Goal: Check status: Check status

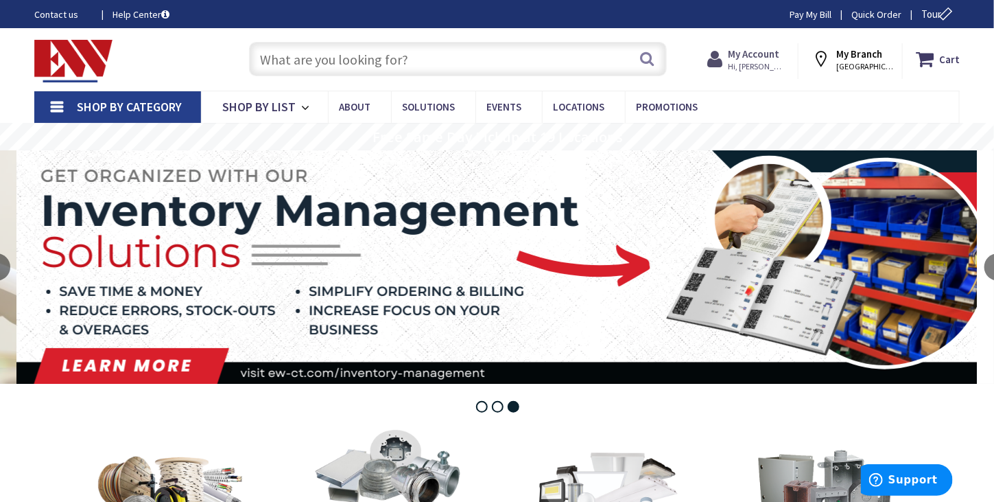
click at [762, 57] on strong "My Account" at bounding box center [753, 53] width 51 height 13
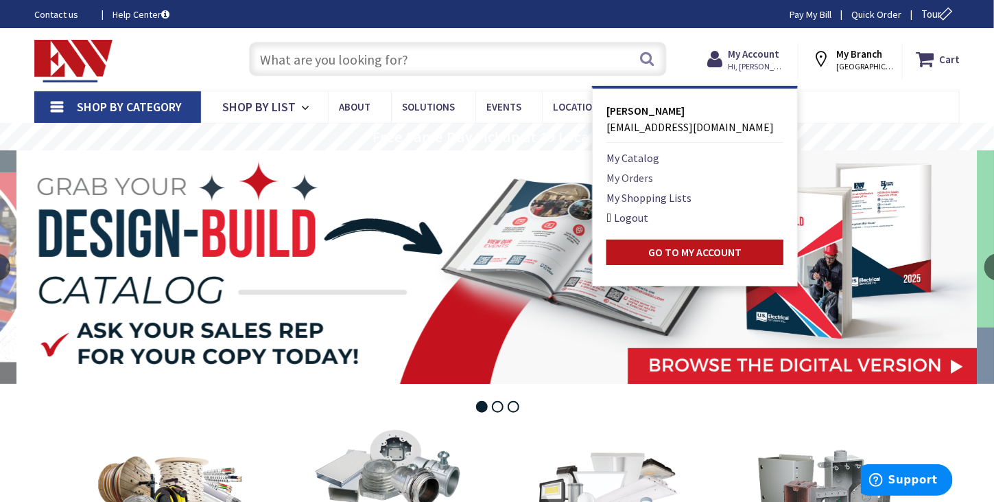
click at [648, 178] on link "My Orders" at bounding box center [630, 177] width 47 height 16
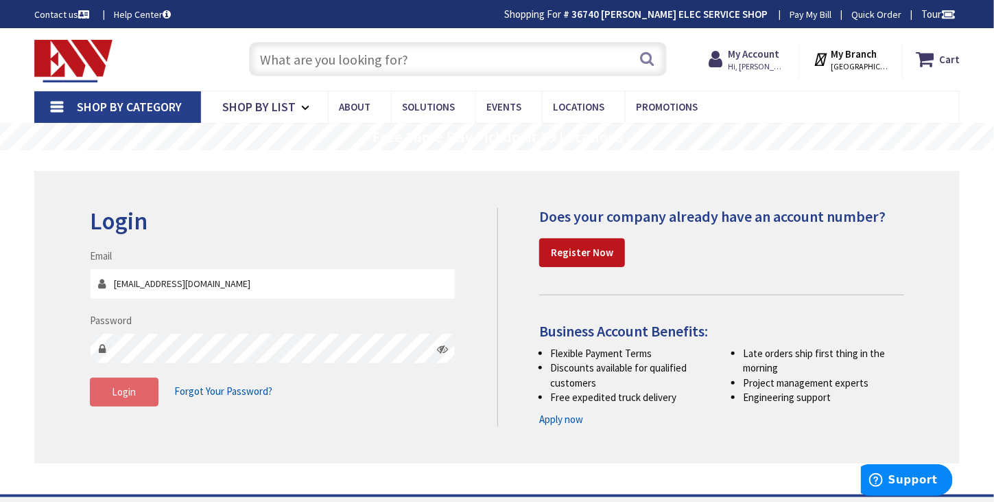
type input "[EMAIL_ADDRESS][DOMAIN_NAME]"
click at [146, 395] on button "Login" at bounding box center [124, 391] width 69 height 29
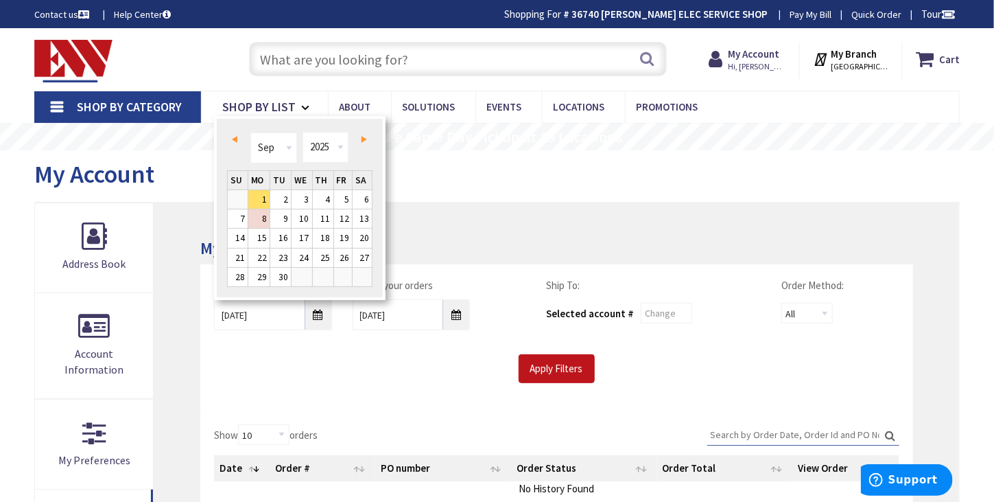
click at [232, 140] on span "Prev" at bounding box center [234, 139] width 5 height 7
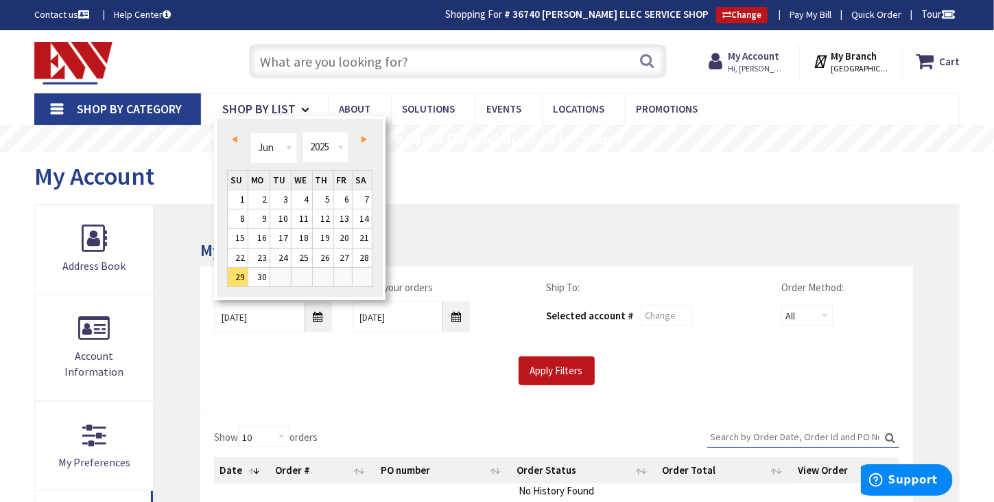
click at [366, 139] on span "Next" at bounding box center [364, 139] width 5 height 7
click at [283, 197] on link "1" at bounding box center [280, 199] width 21 height 19
type input "07/01/2025"
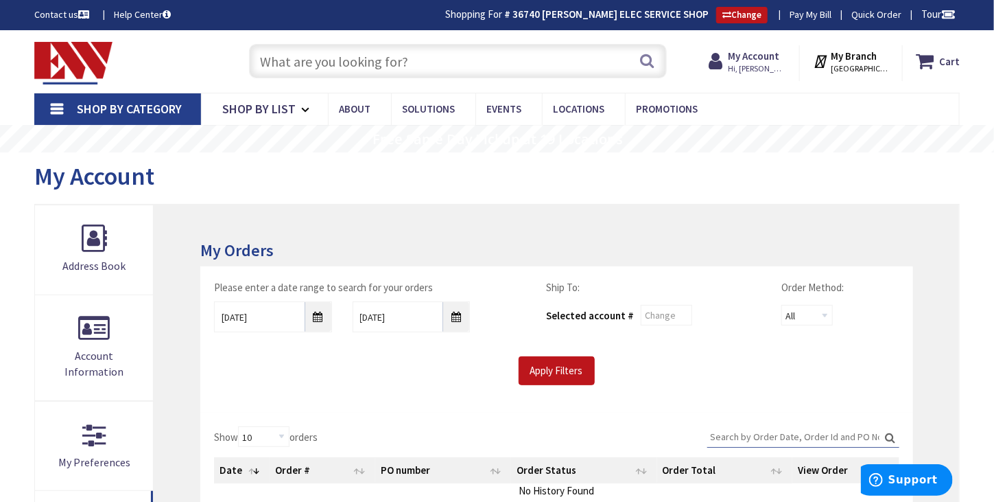
click at [730, 438] on input "Search:" at bounding box center [803, 436] width 192 height 21
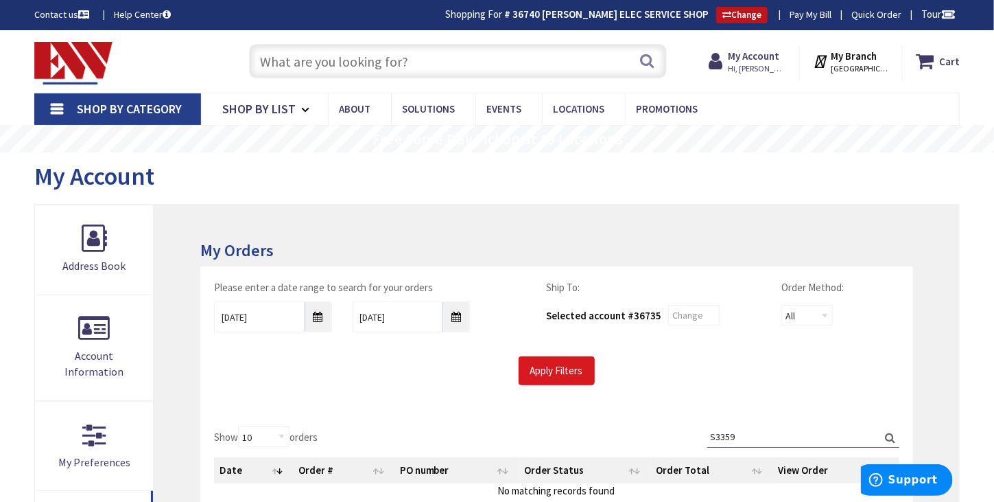
type input "S3359"
click at [578, 377] on input "Apply Filters" at bounding box center [557, 370] width 76 height 29
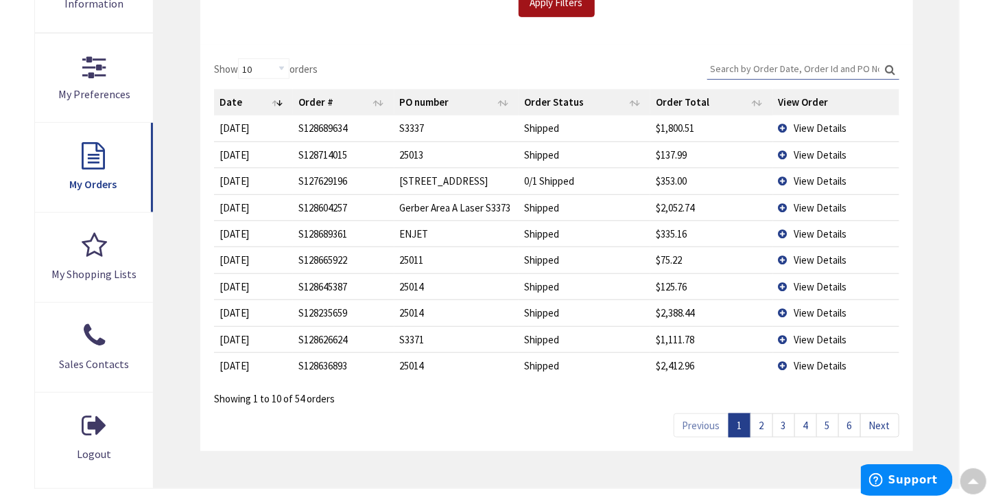
scroll to position [147, 0]
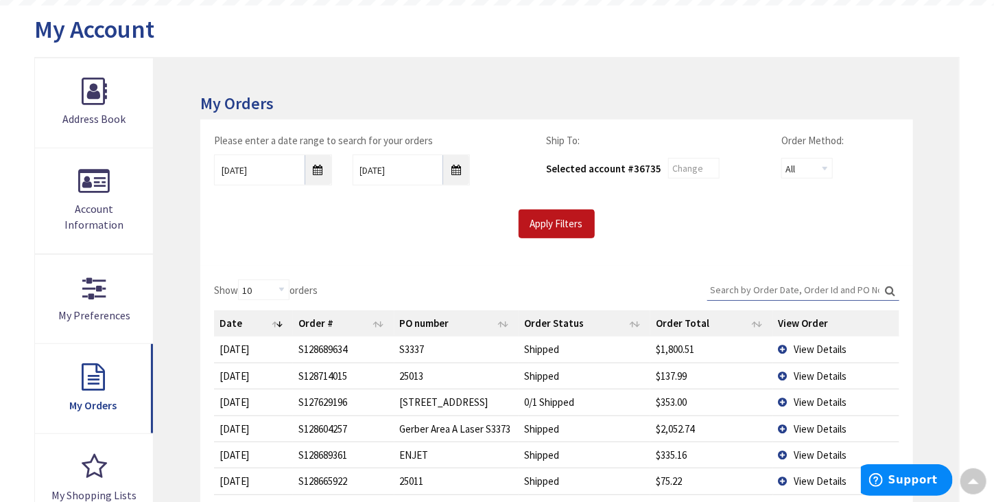
click at [738, 282] on input "Search:" at bounding box center [803, 289] width 192 height 21
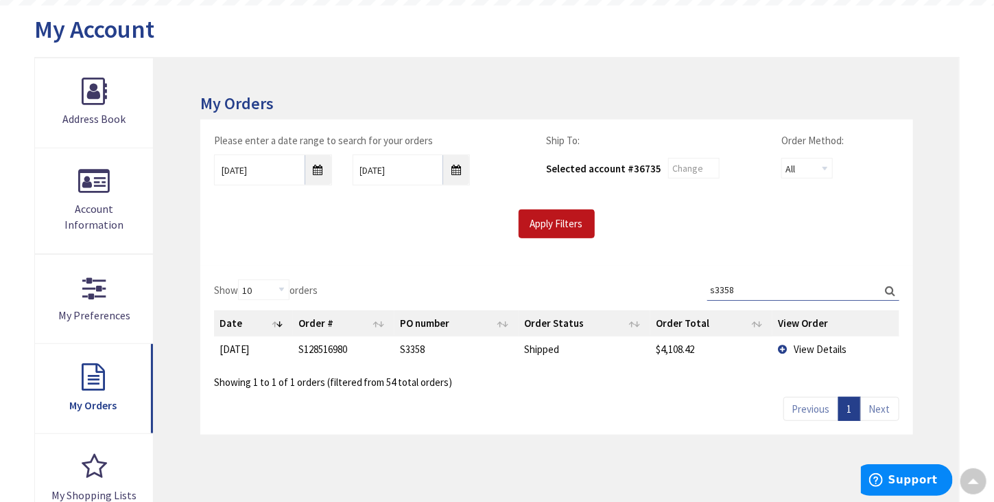
type input "s3358"
click at [335, 353] on td "S128516980" at bounding box center [344, 348] width 102 height 25
click at [783, 351] on td "View Details" at bounding box center [836, 348] width 126 height 25
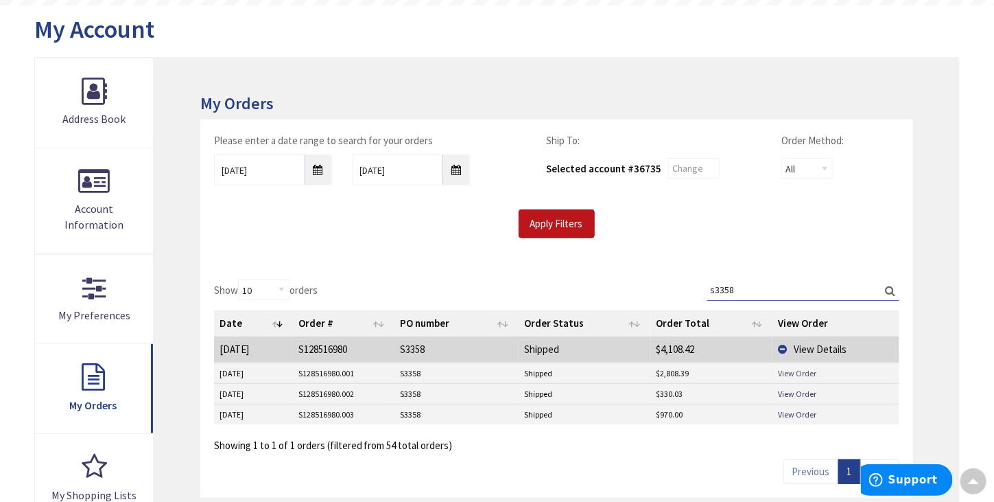
click at [787, 373] on link "View Order" at bounding box center [798, 373] width 38 height 12
click at [793, 410] on link "View Order" at bounding box center [798, 414] width 38 height 12
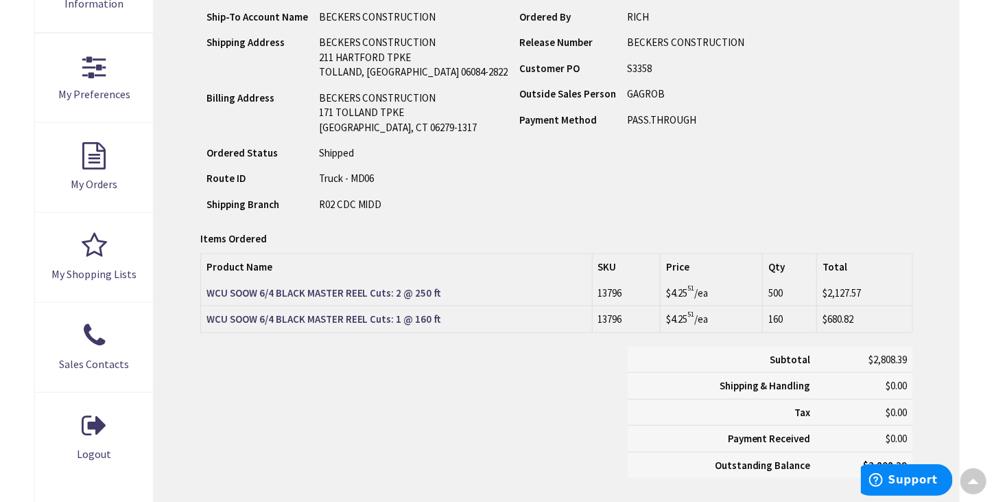
scroll to position [369, 0]
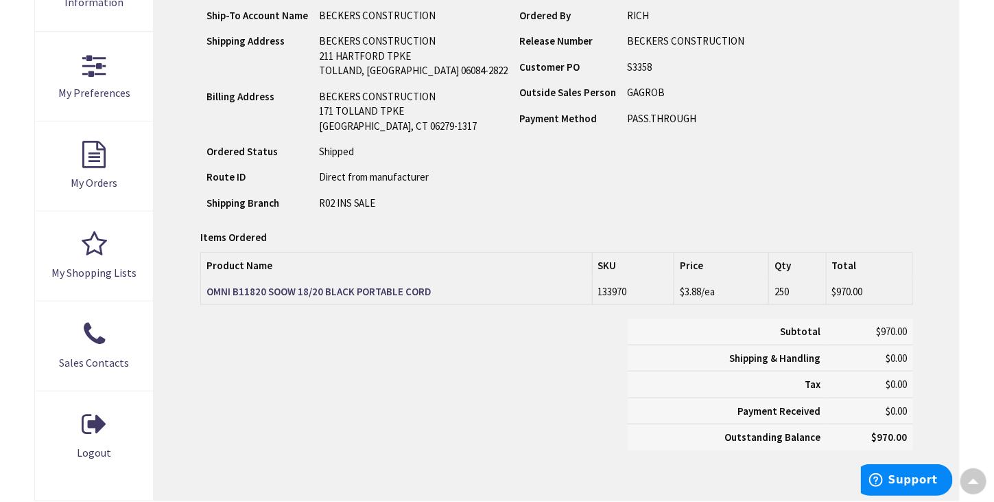
drag, startPoint x: 434, startPoint y: 292, endPoint x: 205, endPoint y: 295, distance: 229.2
click at [205, 295] on td "OMNI B11820 SOOW 18/20 BLACK PORTABLE CORD" at bounding box center [396, 292] width 392 height 26
copy strong "OMNI B11820 SOOW 18/20 BLACK PORTABLE CORD"
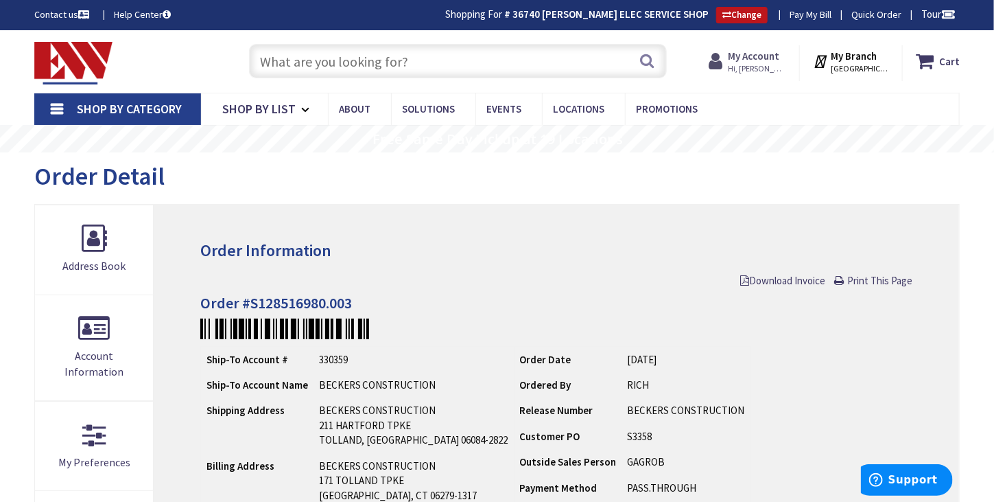
click at [754, 58] on strong "My Account" at bounding box center [754, 55] width 51 height 13
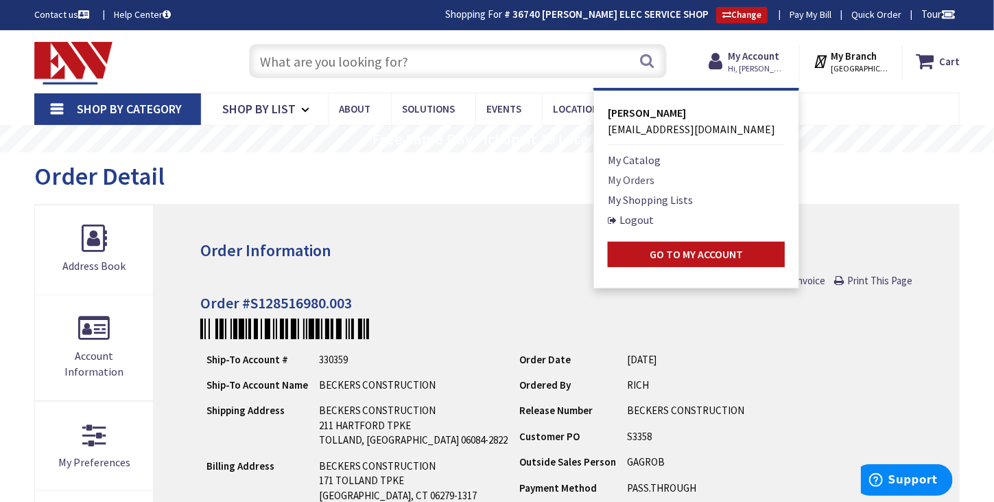
click at [638, 183] on link "My Orders" at bounding box center [631, 180] width 47 height 16
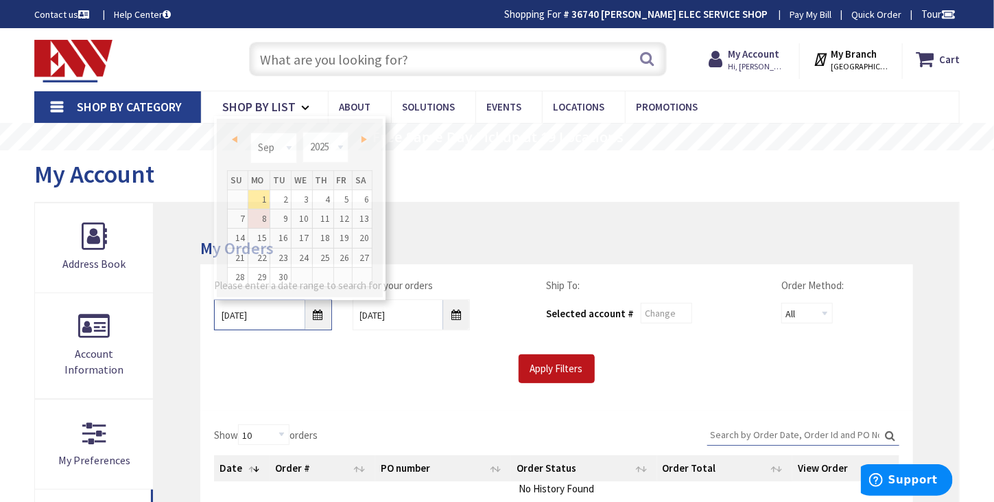
click at [310, 320] on input "[DATE]" at bounding box center [273, 314] width 118 height 31
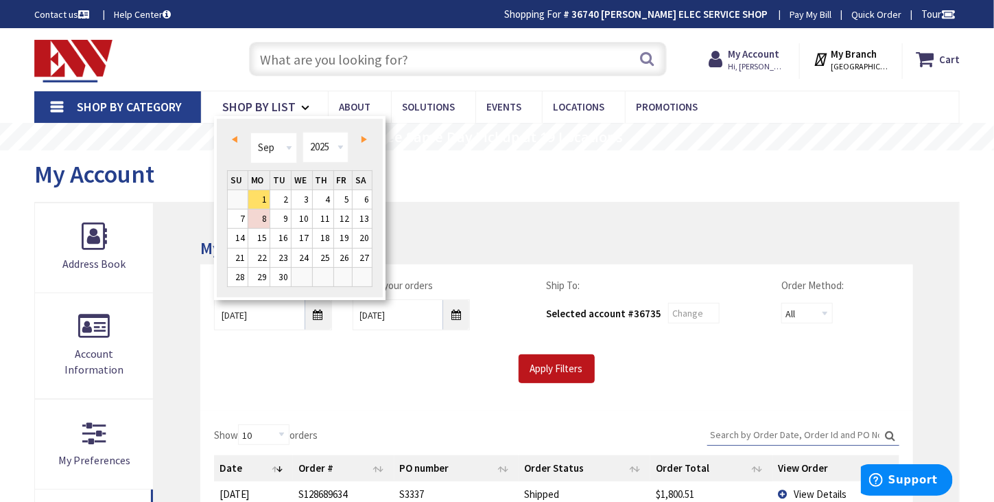
click at [236, 136] on span "Prev" at bounding box center [234, 139] width 5 height 7
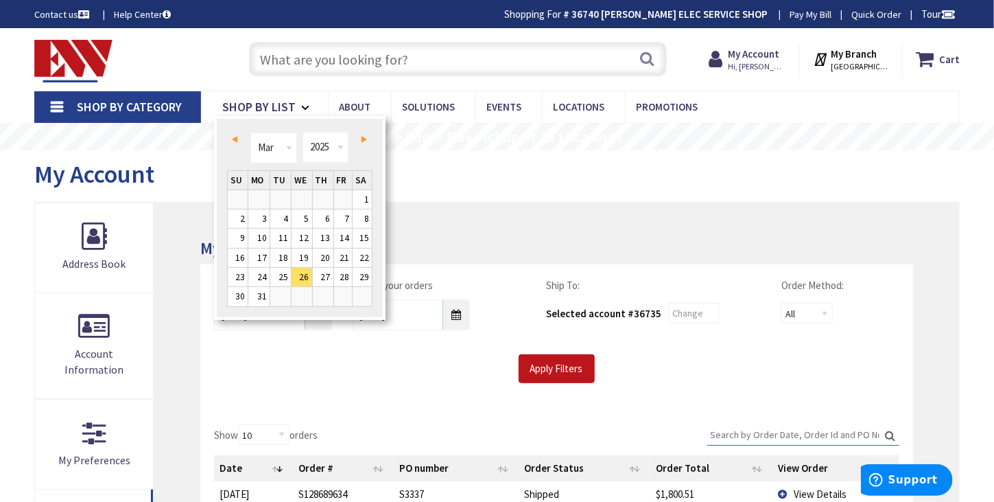
click at [368, 139] on link "Next" at bounding box center [362, 139] width 19 height 19
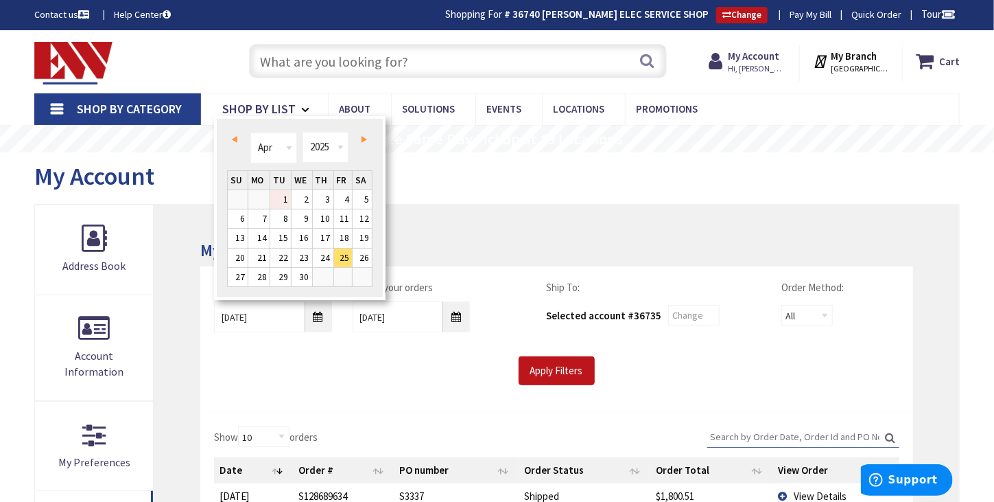
click at [288, 202] on link "1" at bounding box center [280, 199] width 21 height 19
type input "04/01/2025"
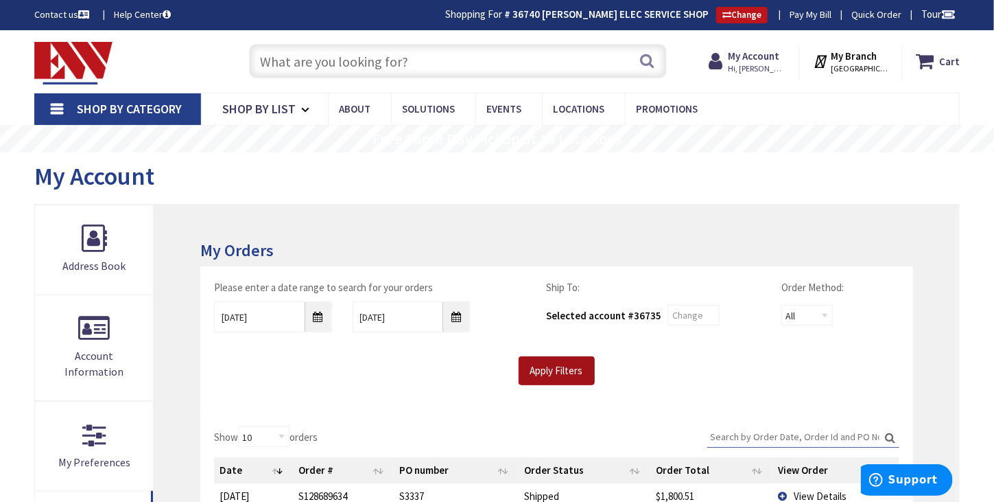
click at [539, 367] on input "Apply Filters" at bounding box center [557, 370] width 76 height 29
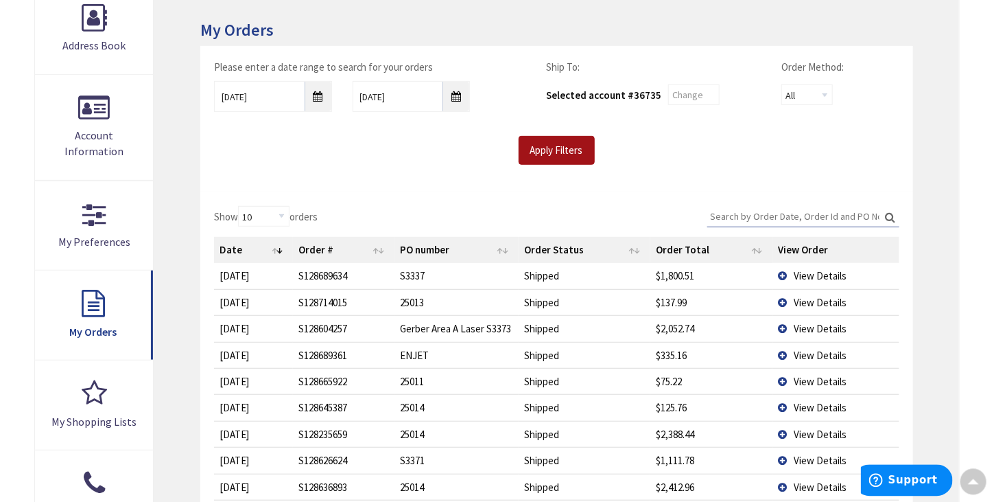
scroll to position [220, 0]
click at [740, 215] on input "Search:" at bounding box center [803, 216] width 192 height 21
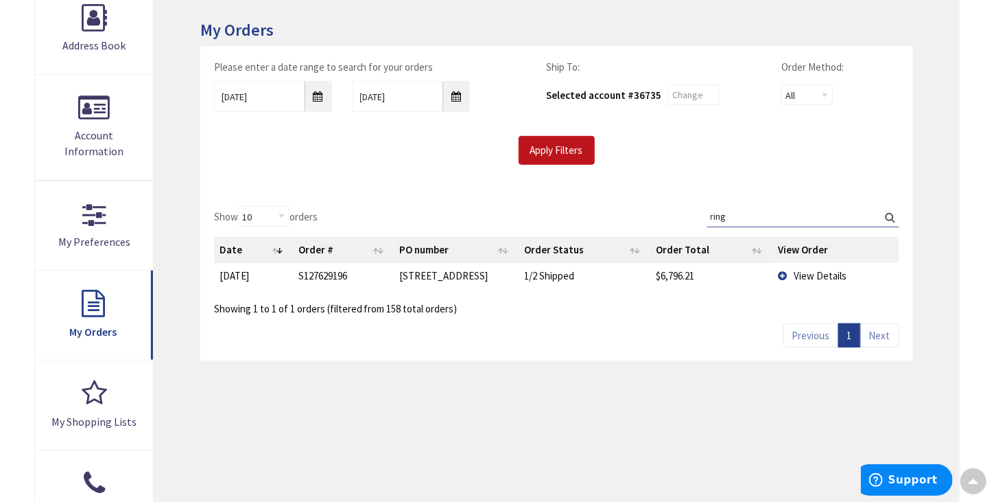
type input "ring"
click at [797, 275] on span "View Details" at bounding box center [821, 275] width 53 height 13
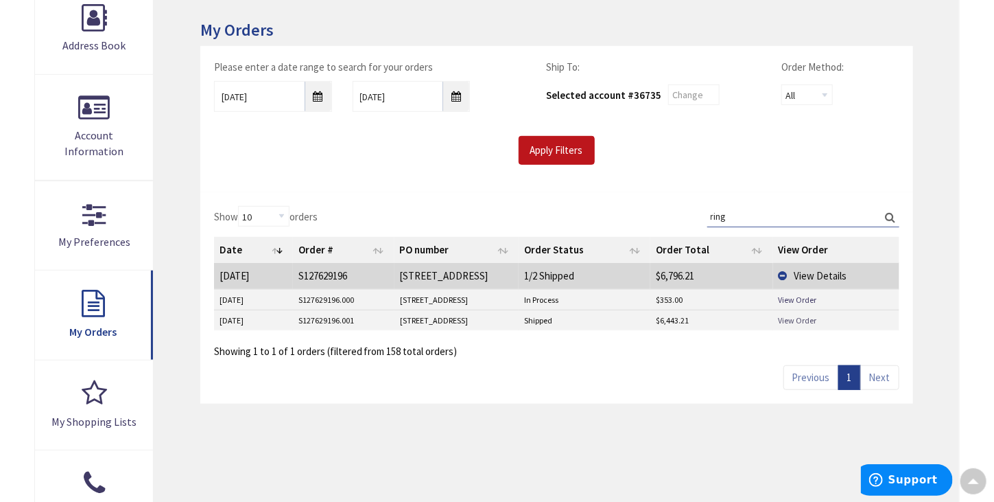
click at [797, 322] on link "View Order" at bounding box center [798, 320] width 38 height 12
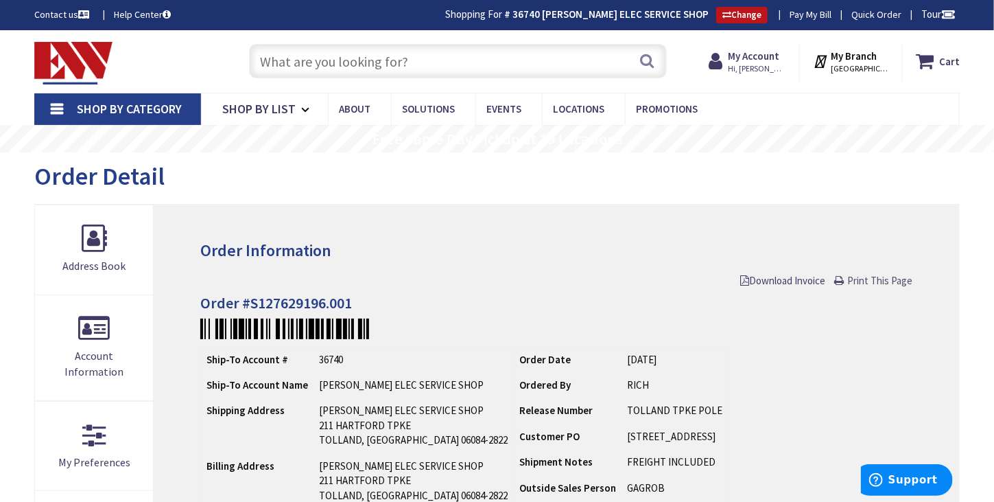
click at [873, 276] on span "Print This Page" at bounding box center [880, 280] width 65 height 13
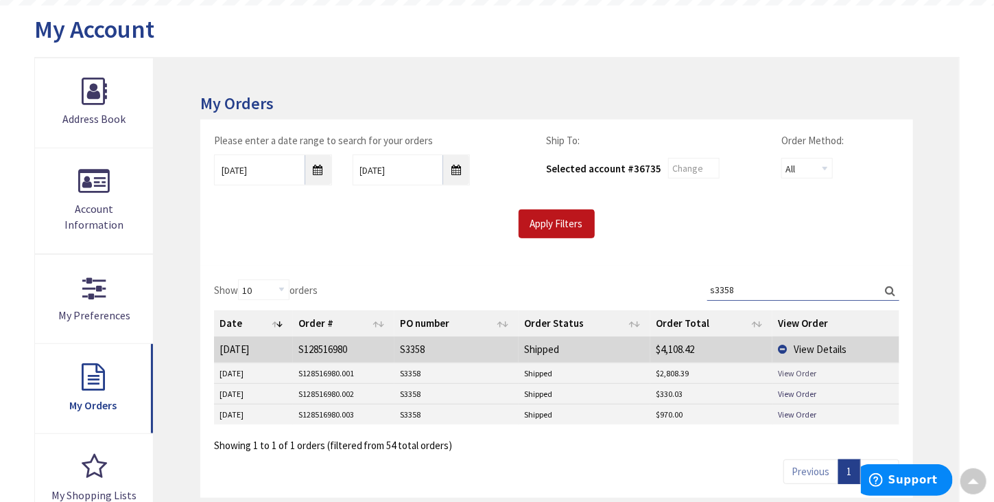
click at [788, 375] on link "View Order" at bounding box center [798, 373] width 38 height 12
click at [788, 418] on link "View Order" at bounding box center [798, 414] width 38 height 12
click at [793, 392] on link "View Order" at bounding box center [798, 394] width 38 height 12
click at [808, 370] on link "View Order" at bounding box center [798, 373] width 38 height 12
